Goal: Book appointment/travel/reservation

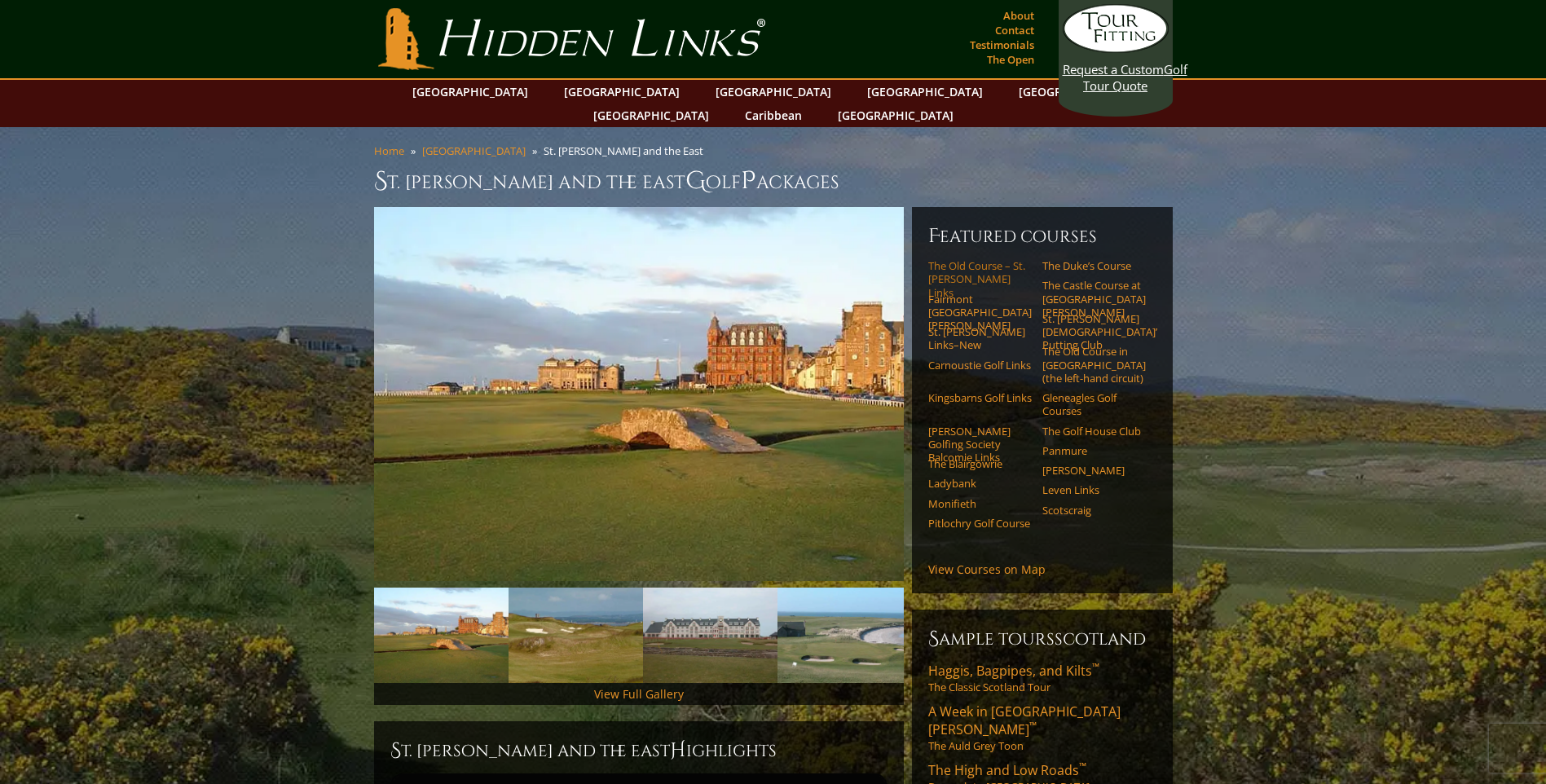
click at [937, 259] on link "The Old Course – St. [PERSON_NAME] Links" at bounding box center [979, 278] width 103 height 40
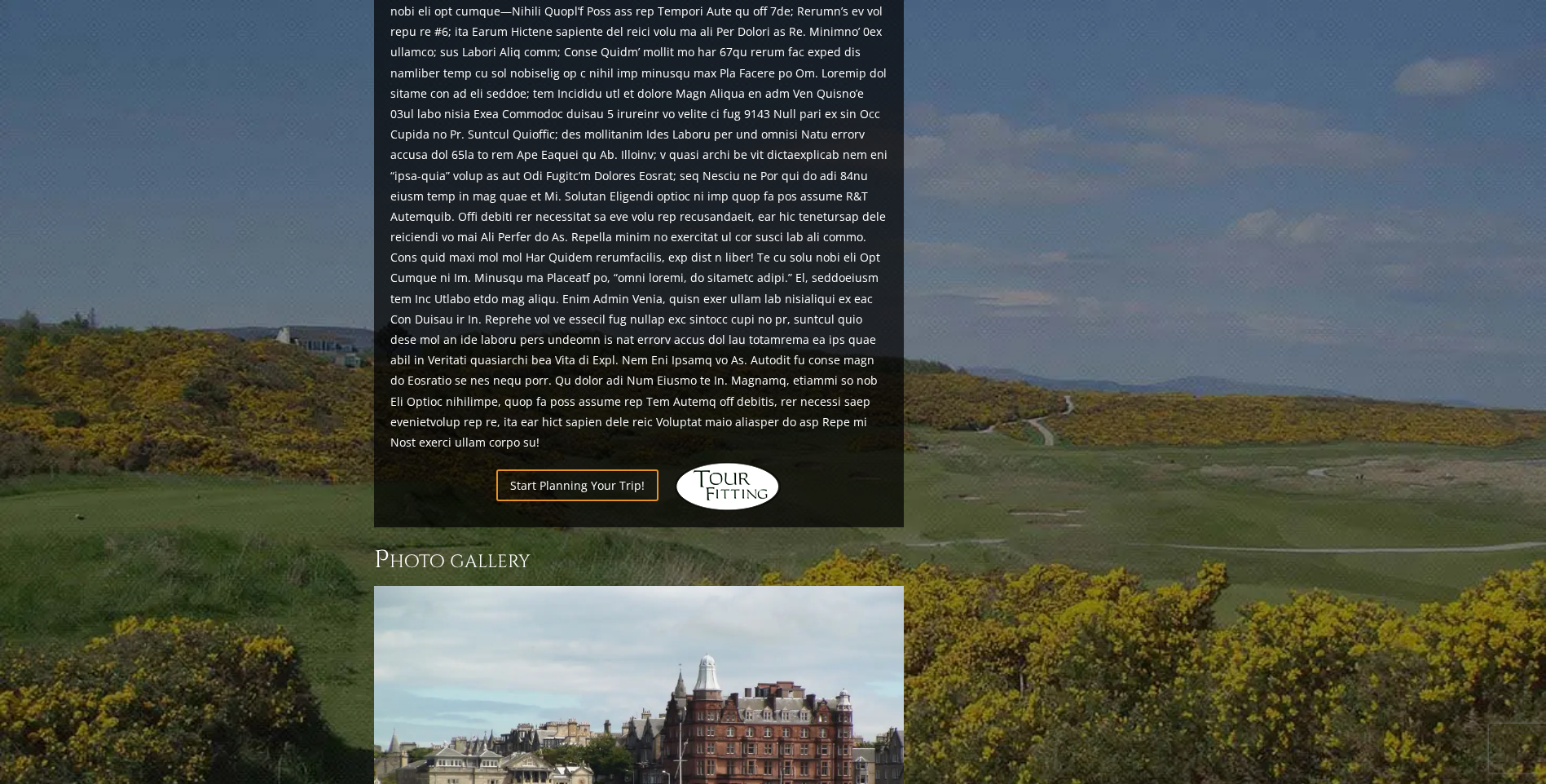
scroll to position [1711, 0]
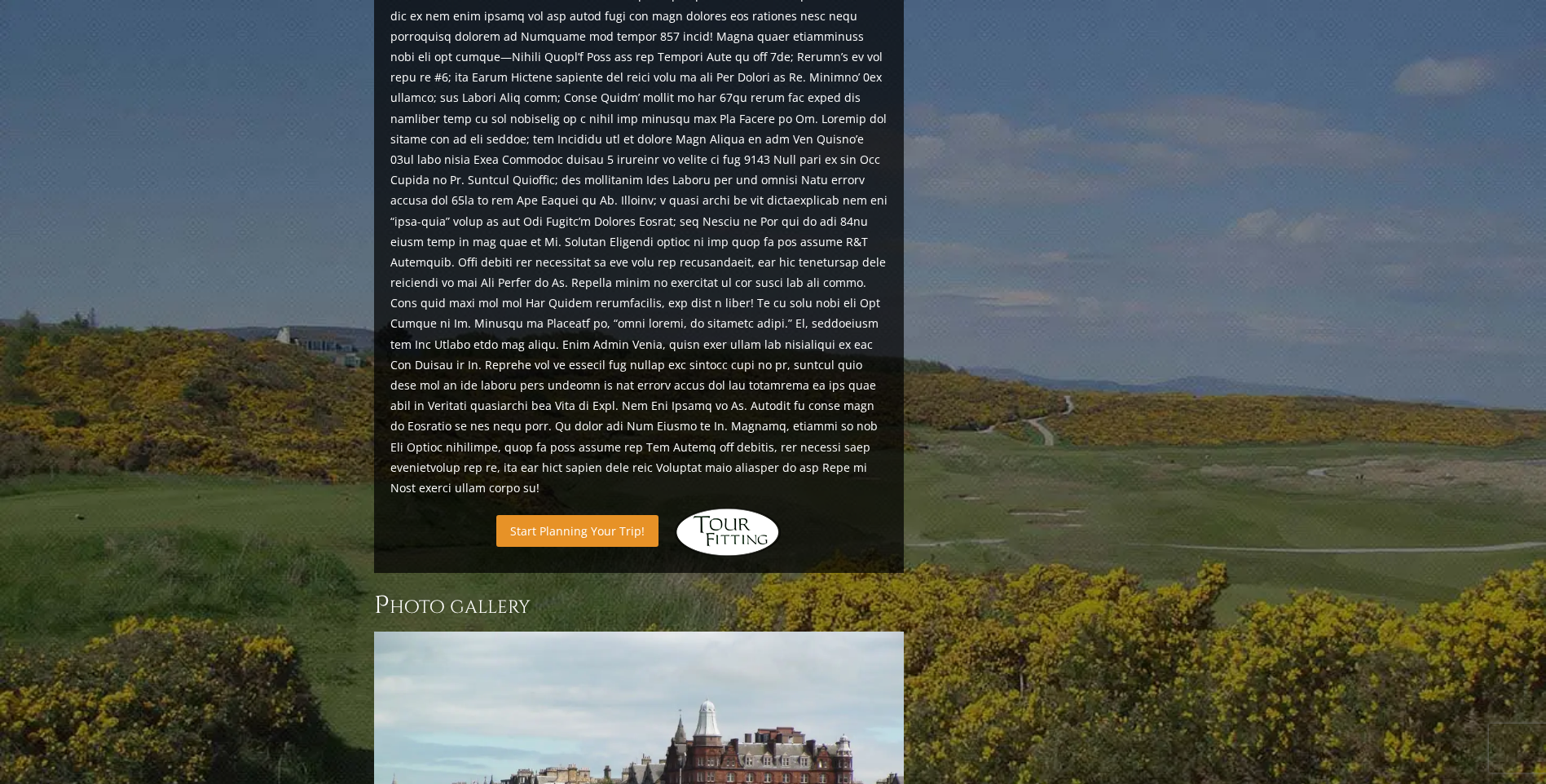
click at [569, 515] on link "Start Planning Your Trip!" at bounding box center [577, 530] width 162 height 32
